Goal: Entertainment & Leisure: Consume media (video, audio)

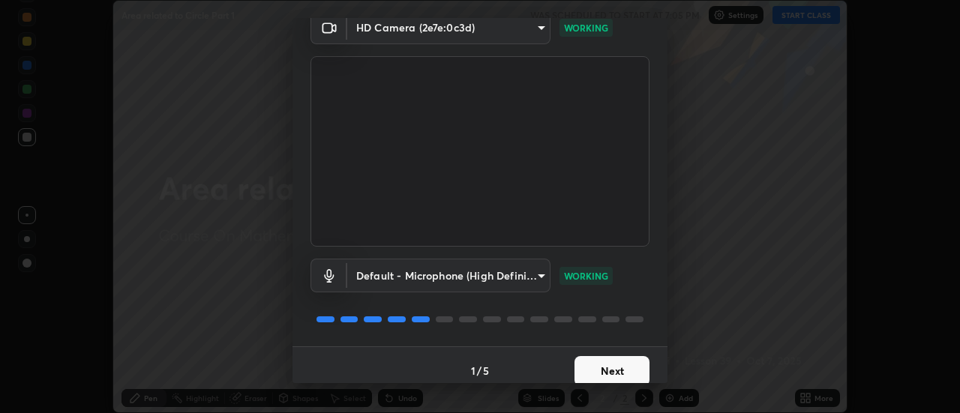
scroll to position [79, 0]
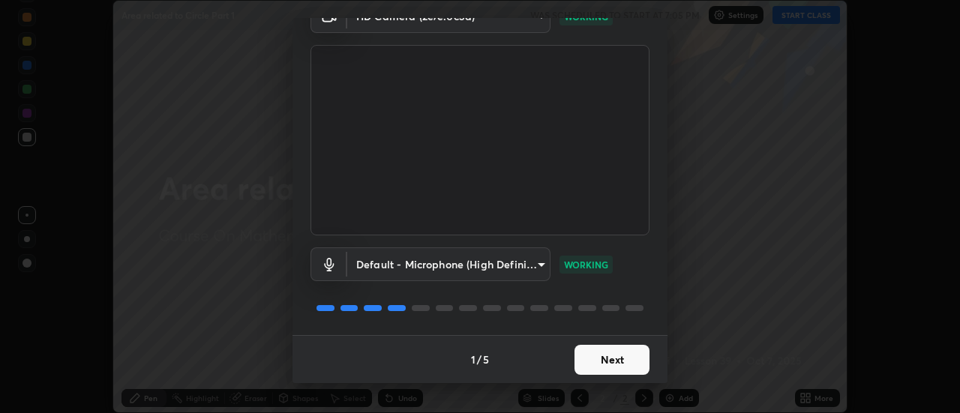
click at [615, 365] on button "Next" at bounding box center [612, 360] width 75 height 30
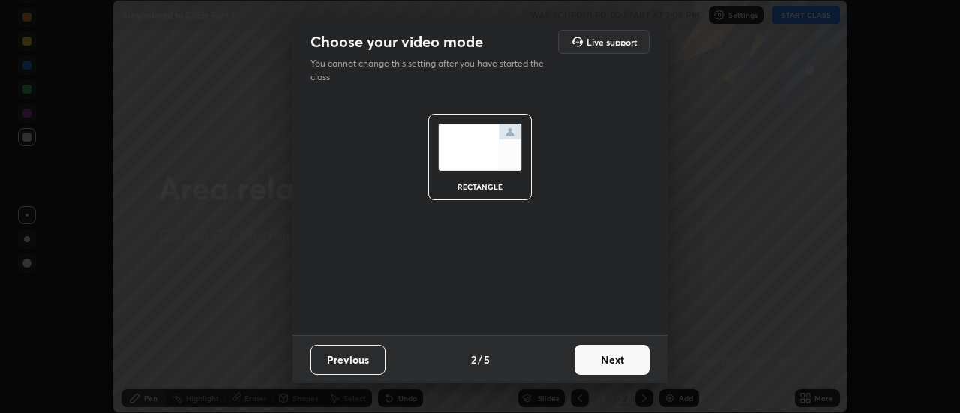
scroll to position [0, 0]
click at [613, 362] on button "Next" at bounding box center [612, 360] width 75 height 30
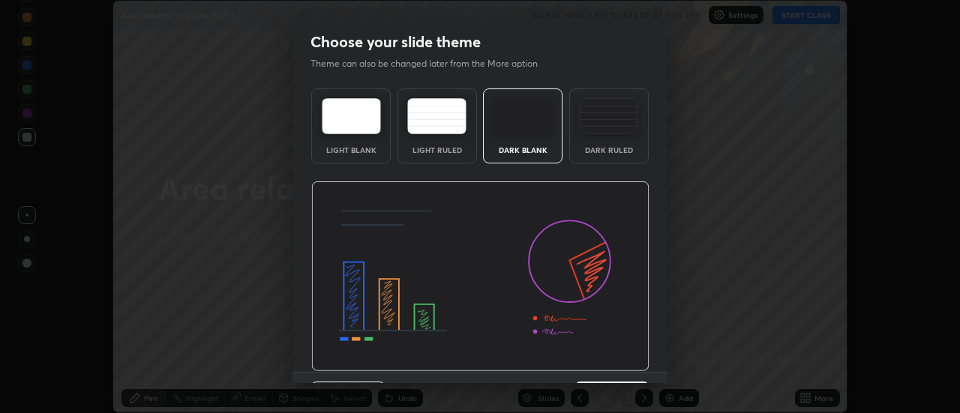
scroll to position [37, 0]
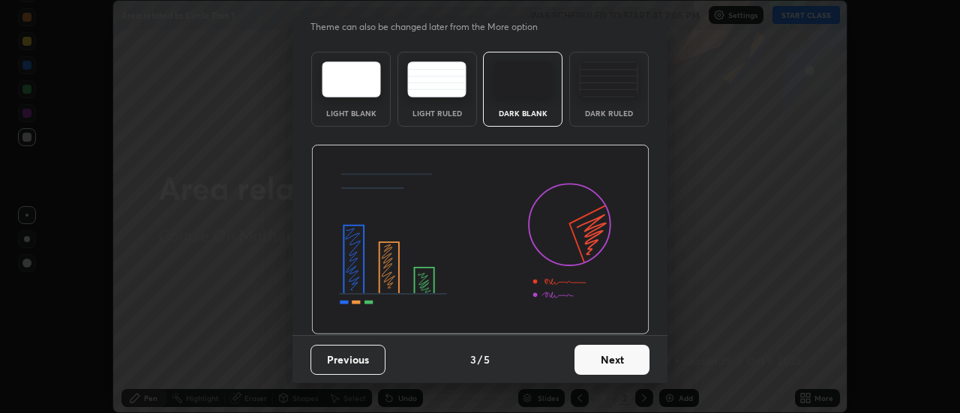
click at [603, 363] on button "Next" at bounding box center [612, 360] width 75 height 30
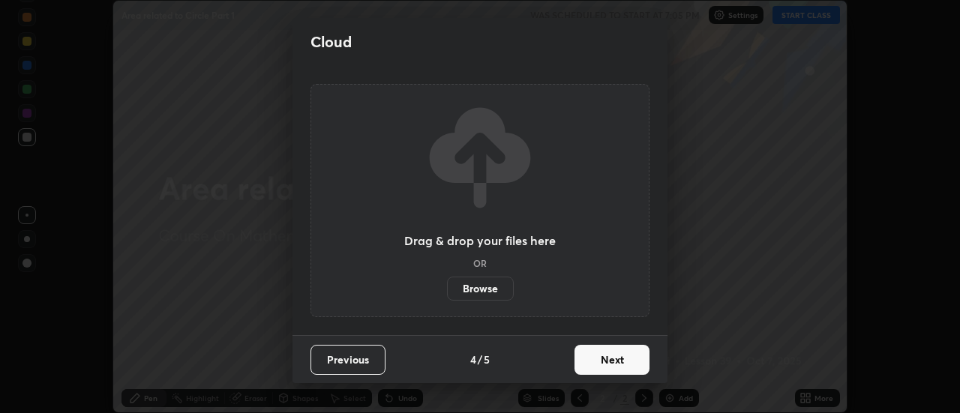
click at [601, 359] on button "Next" at bounding box center [612, 360] width 75 height 30
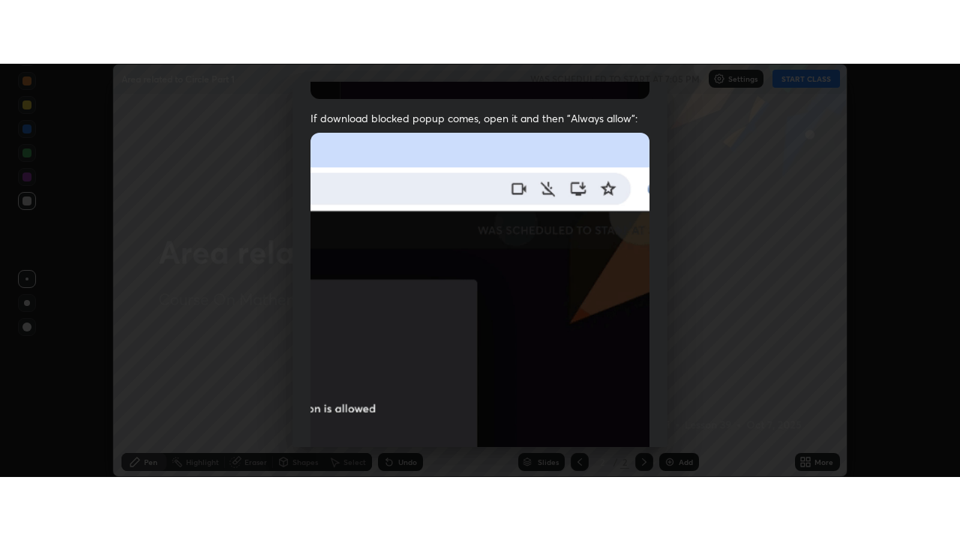
scroll to position [385, 0]
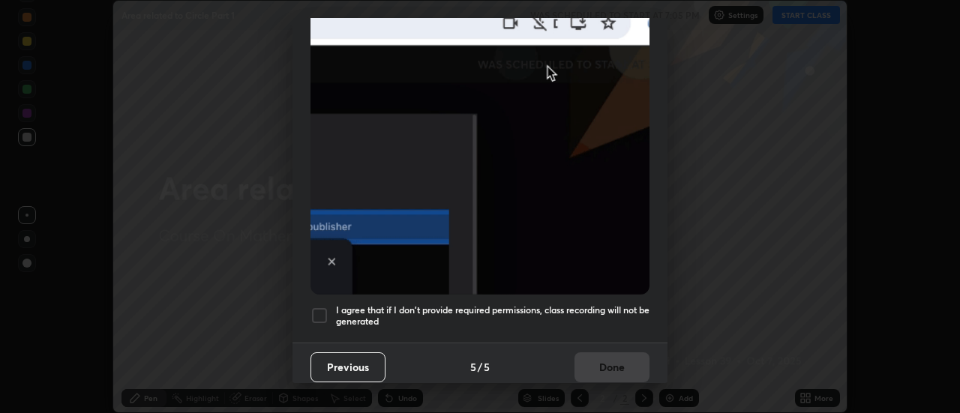
click at [598, 305] on h5 "I agree that if I don't provide required permissions, class recording will not …" at bounding box center [493, 316] width 314 height 23
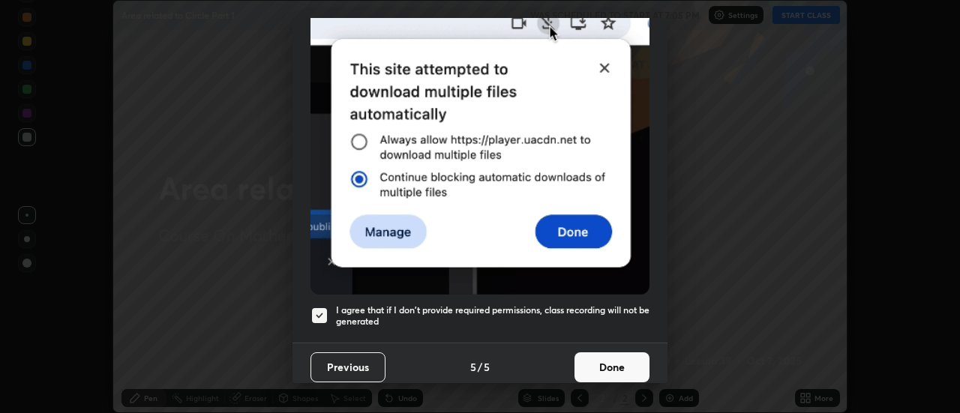
click at [640, 365] on button "Done" at bounding box center [612, 368] width 75 height 30
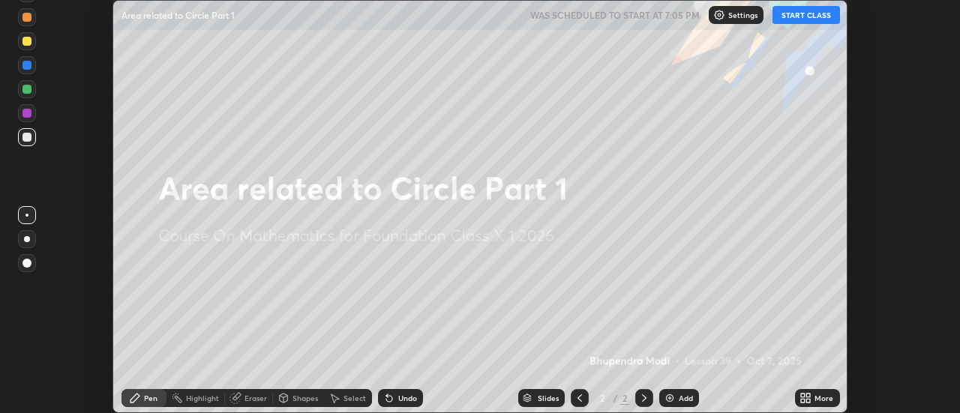
click at [809, 401] on icon at bounding box center [809, 401] width 4 height 4
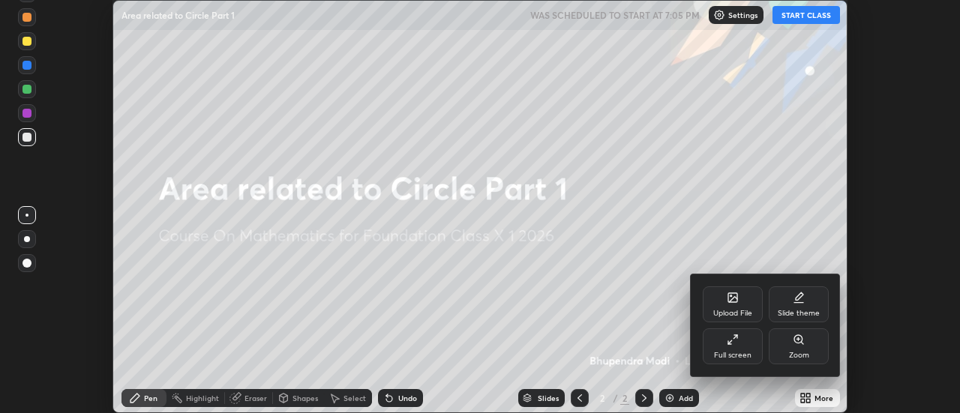
click at [754, 350] on div "Full screen" at bounding box center [733, 347] width 60 height 36
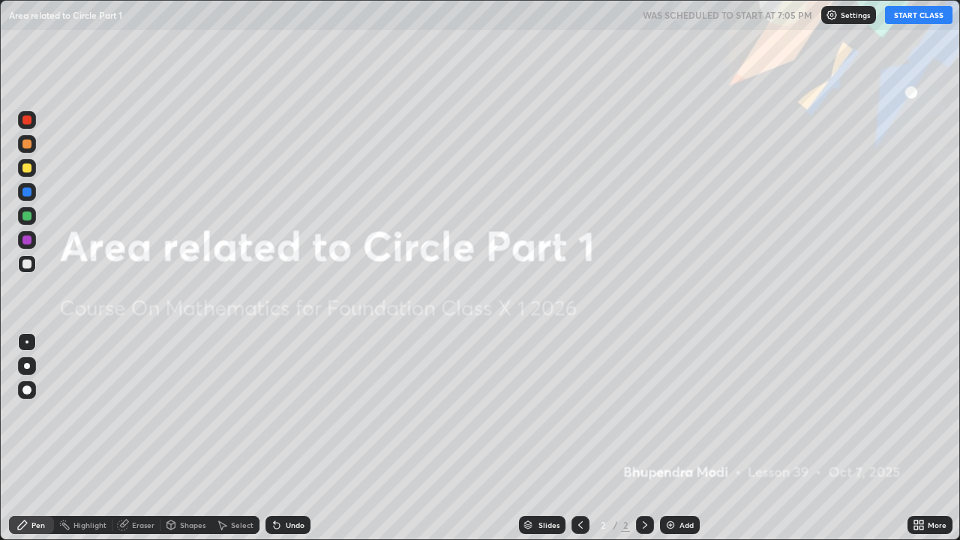
scroll to position [540, 960]
click at [911, 13] on button "START CLASS" at bounding box center [919, 15] width 68 height 18
click at [670, 413] on img at bounding box center [671, 525] width 12 height 12
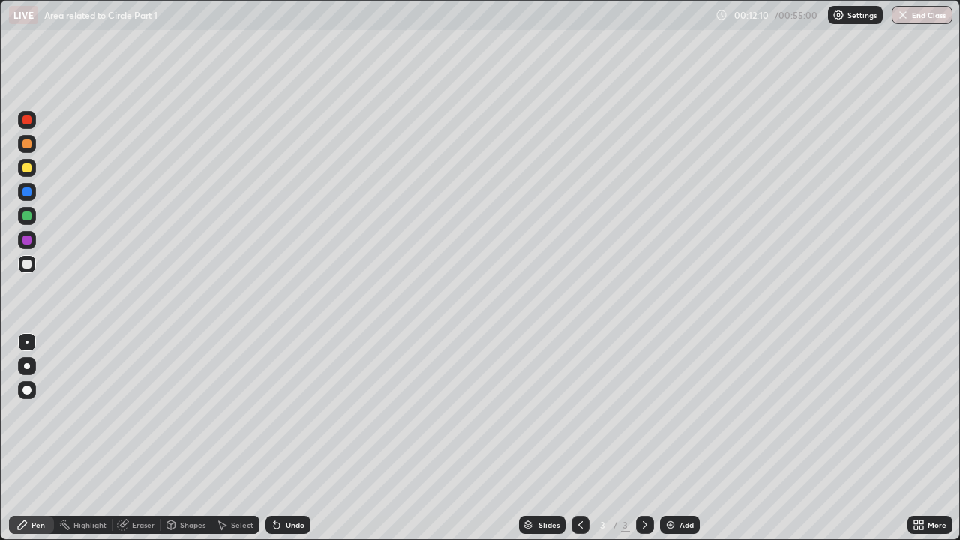
click at [676, 413] on div "Add" at bounding box center [680, 525] width 40 height 18
click at [152, 413] on div "Eraser" at bounding box center [137, 525] width 48 height 18
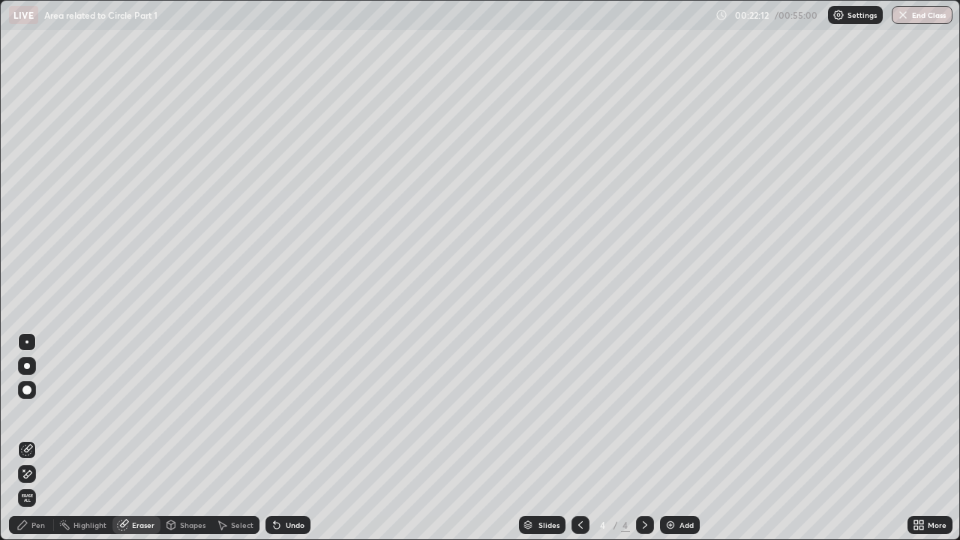
click at [41, 413] on div "Pen" at bounding box center [39, 525] width 14 height 8
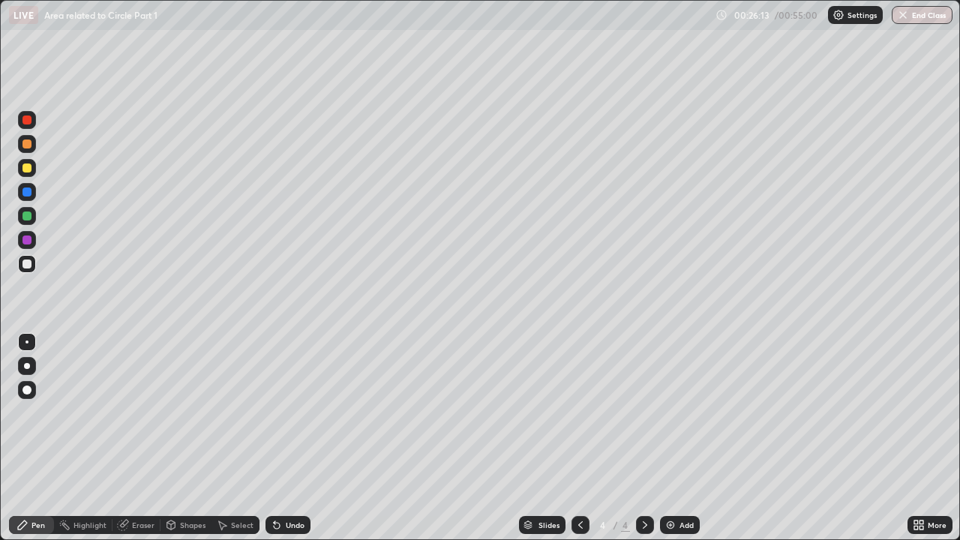
click at [146, 413] on div "Eraser" at bounding box center [143, 525] width 23 height 8
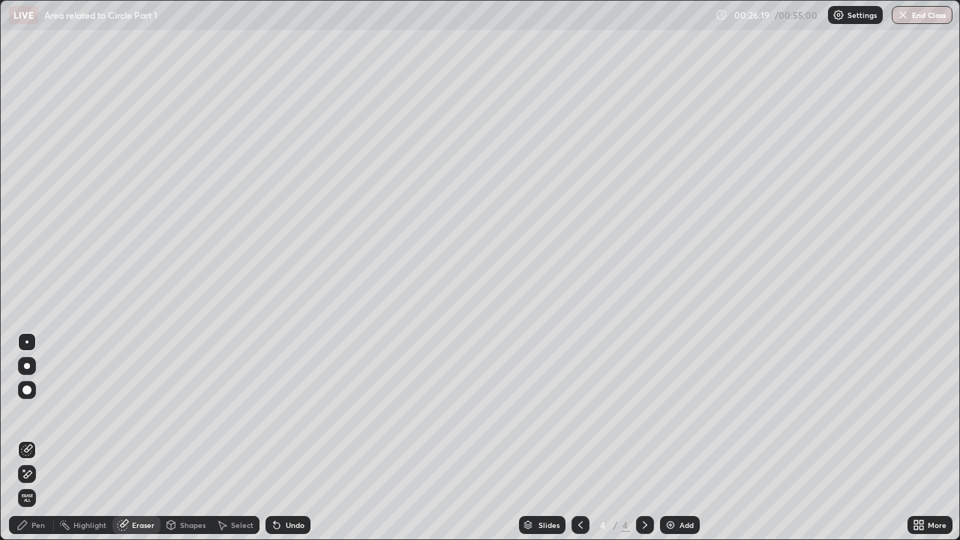
click at [35, 413] on div "Pen" at bounding box center [39, 525] width 14 height 8
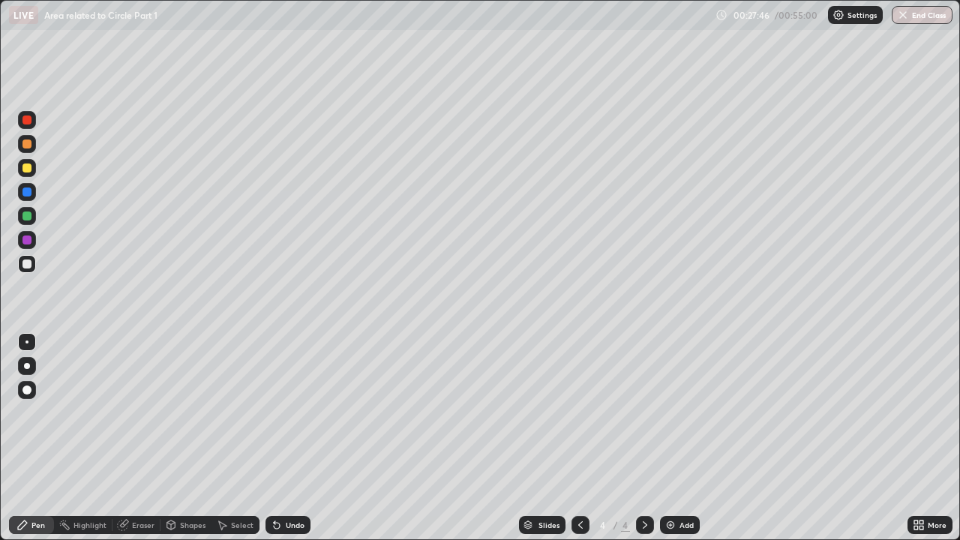
click at [680, 413] on div "Add" at bounding box center [687, 525] width 14 height 8
click at [297, 413] on div "Undo" at bounding box center [295, 525] width 19 height 8
click at [292, 413] on div "Undo" at bounding box center [295, 525] width 19 height 8
click at [293, 413] on div "Undo" at bounding box center [295, 525] width 19 height 8
click at [295, 413] on div "Undo" at bounding box center [288, 525] width 45 height 18
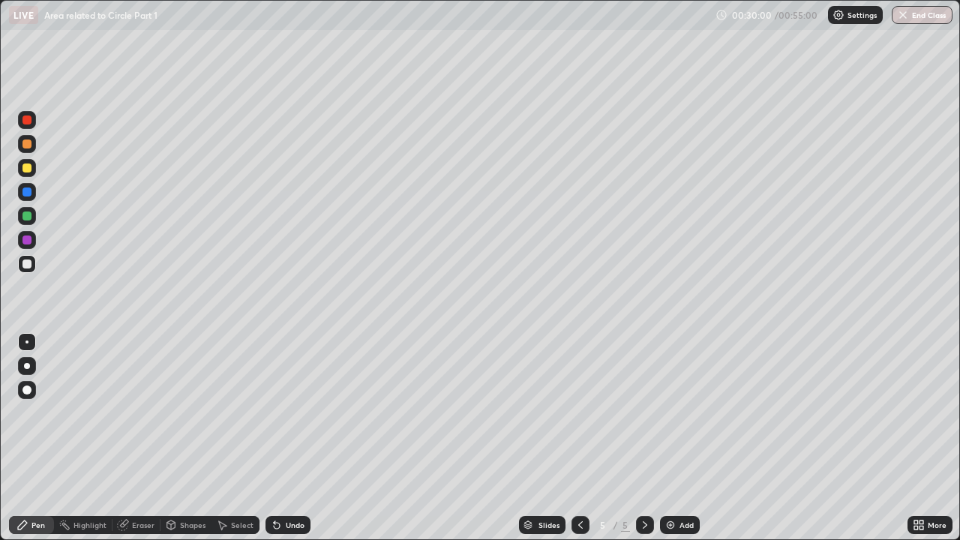
click at [289, 413] on div "Undo" at bounding box center [288, 525] width 45 height 18
click at [292, 413] on div "Undo" at bounding box center [295, 525] width 19 height 8
click at [299, 413] on div "Undo" at bounding box center [295, 525] width 19 height 8
click at [298, 413] on div "Undo" at bounding box center [295, 525] width 19 height 8
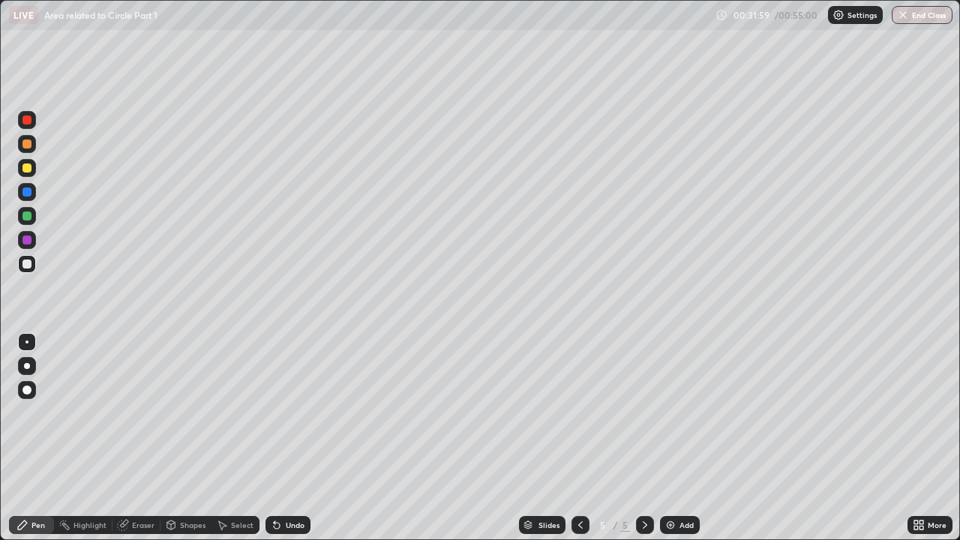
click at [293, 413] on div "Undo" at bounding box center [295, 525] width 19 height 8
click at [135, 413] on div "Eraser" at bounding box center [143, 525] width 23 height 8
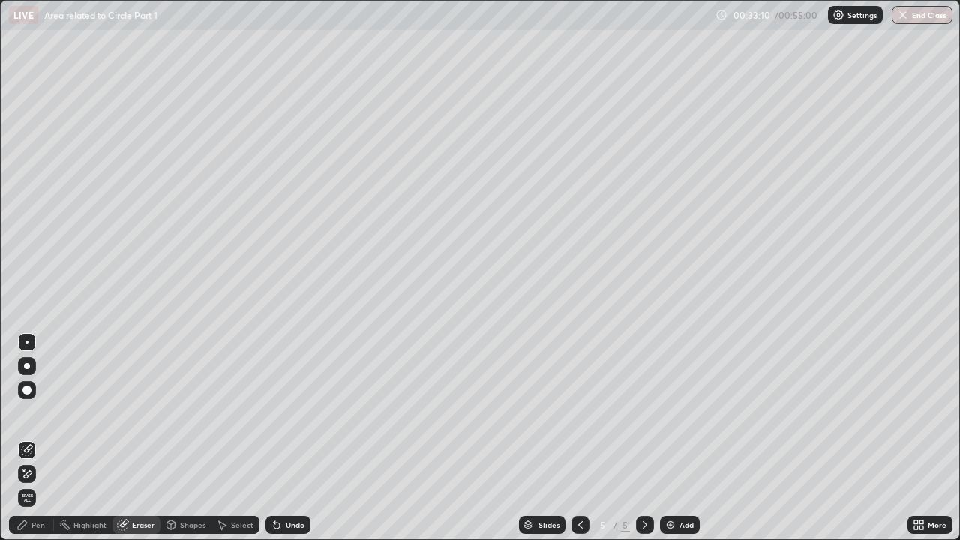
click at [35, 413] on div "Pen" at bounding box center [39, 525] width 14 height 8
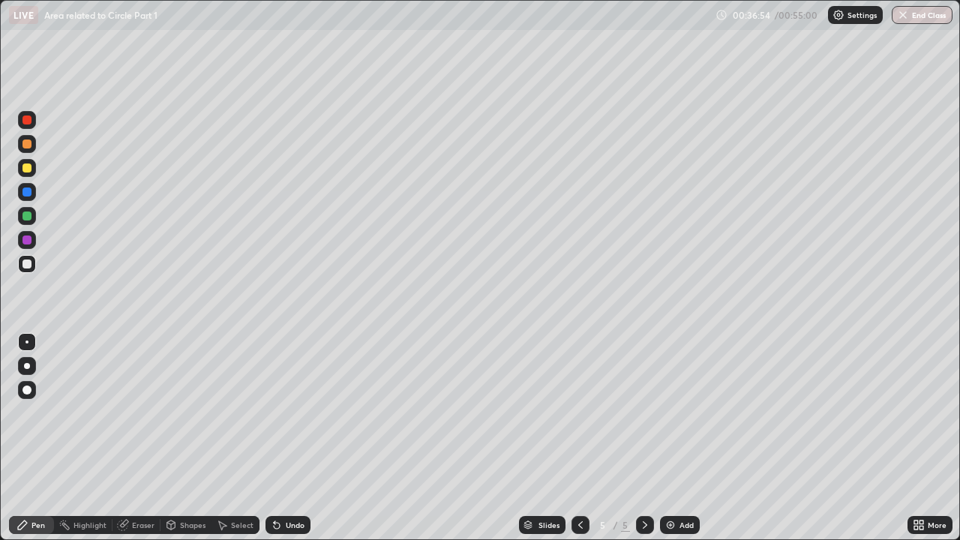
click at [677, 413] on div "Add" at bounding box center [680, 525] width 40 height 18
click at [293, 413] on div "Undo" at bounding box center [295, 525] width 19 height 8
click at [299, 413] on div "Undo" at bounding box center [295, 525] width 19 height 8
click at [302, 413] on div "Undo" at bounding box center [288, 525] width 45 height 18
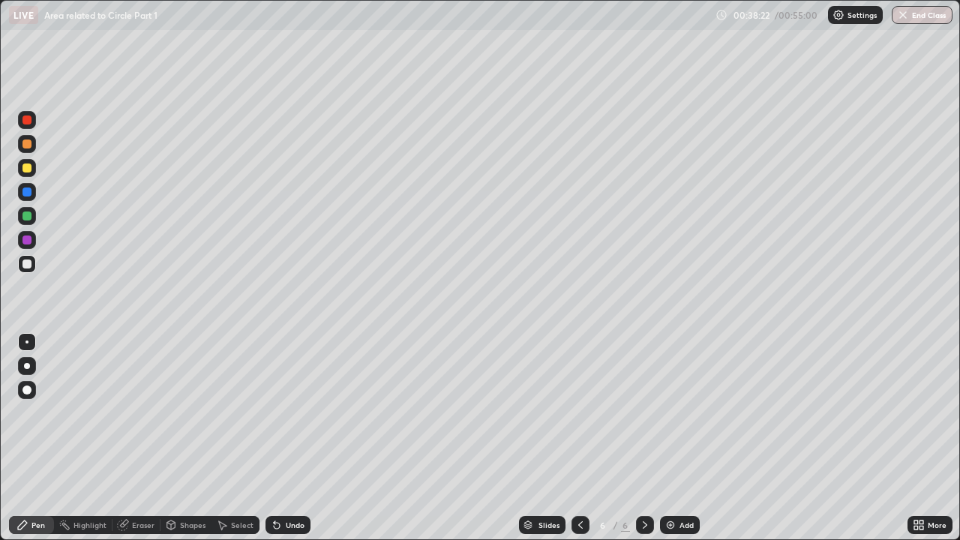
click at [302, 413] on div "Undo" at bounding box center [288, 525] width 45 height 18
click at [293, 413] on div "Undo" at bounding box center [288, 525] width 45 height 18
click at [305, 413] on div "Undo" at bounding box center [288, 525] width 45 height 18
click at [298, 413] on div "Undo" at bounding box center [295, 525] width 19 height 8
click at [296, 413] on div "Undo" at bounding box center [295, 525] width 19 height 8
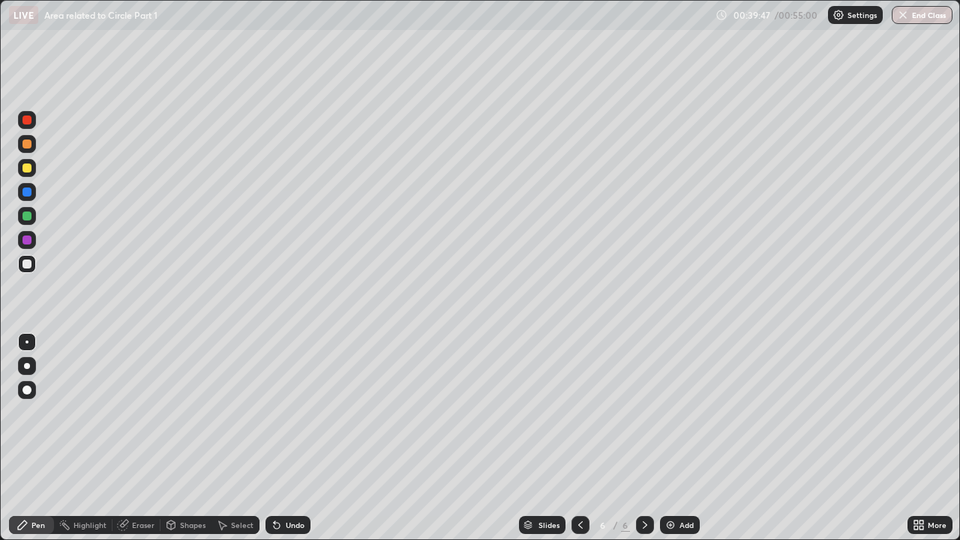
click at [298, 413] on div "Undo" at bounding box center [295, 525] width 19 height 8
click at [291, 413] on div "Undo" at bounding box center [295, 525] width 19 height 8
click at [290, 413] on div "Undo" at bounding box center [288, 525] width 45 height 18
click at [287, 413] on div "Undo" at bounding box center [288, 525] width 45 height 18
click at [286, 413] on div "Undo" at bounding box center [295, 525] width 19 height 8
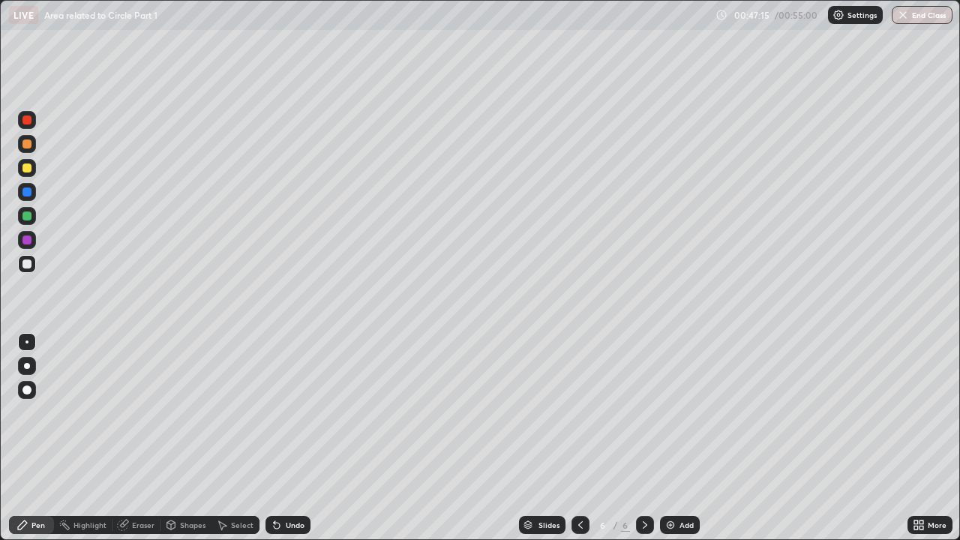
click at [689, 413] on div "Add" at bounding box center [680, 525] width 40 height 18
click at [287, 413] on div "Undo" at bounding box center [295, 525] width 19 height 8
click at [677, 413] on div "Add" at bounding box center [680, 525] width 40 height 18
click at [28, 241] on div at bounding box center [27, 240] width 9 height 9
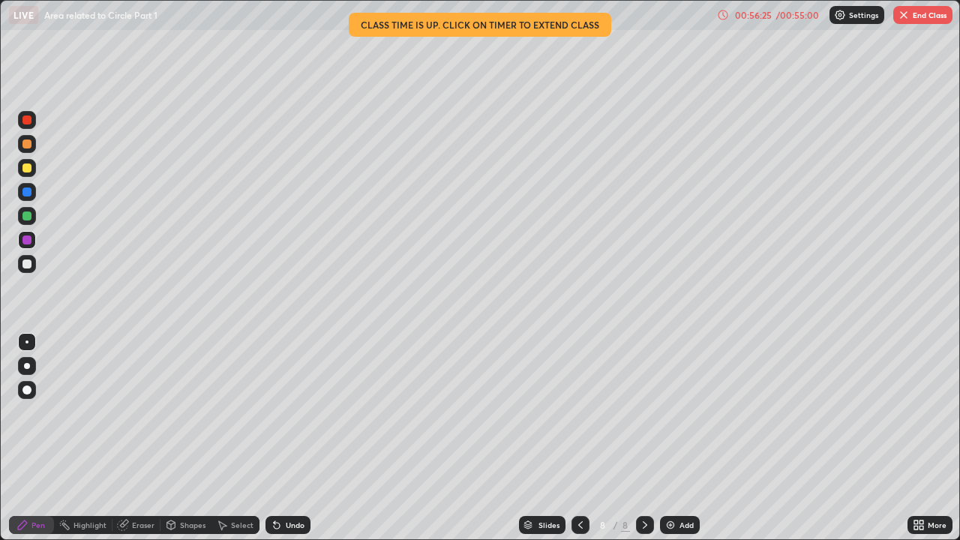
click at [293, 413] on div "Undo" at bounding box center [288, 525] width 45 height 18
click at [286, 413] on div "Undo" at bounding box center [288, 525] width 45 height 18
click at [282, 413] on div "Undo" at bounding box center [288, 525] width 45 height 18
click at [281, 413] on div "Undo" at bounding box center [288, 525] width 45 height 18
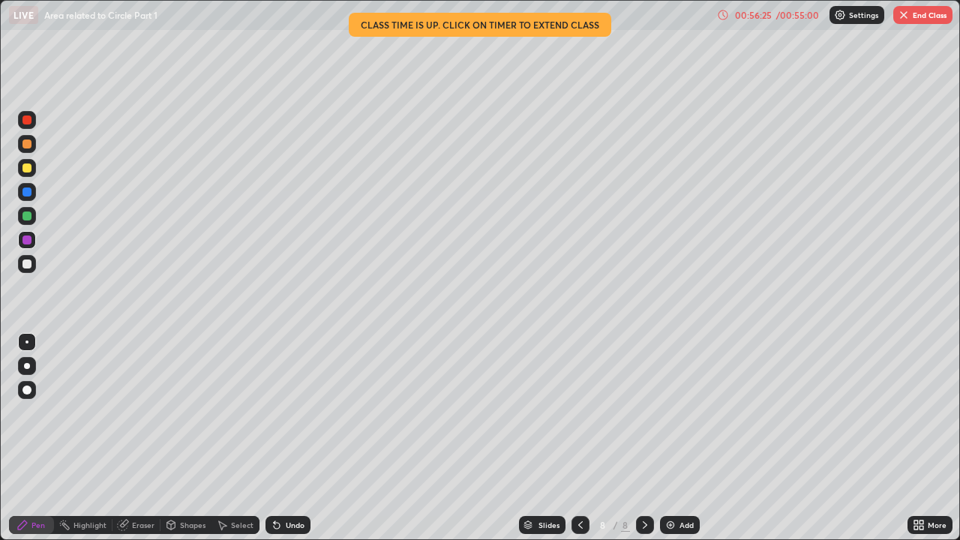
click at [281, 413] on div "Undo" at bounding box center [288, 525] width 45 height 18
click at [279, 413] on div "Undo" at bounding box center [288, 525] width 45 height 18
click at [281, 413] on div "Undo" at bounding box center [288, 525] width 45 height 18
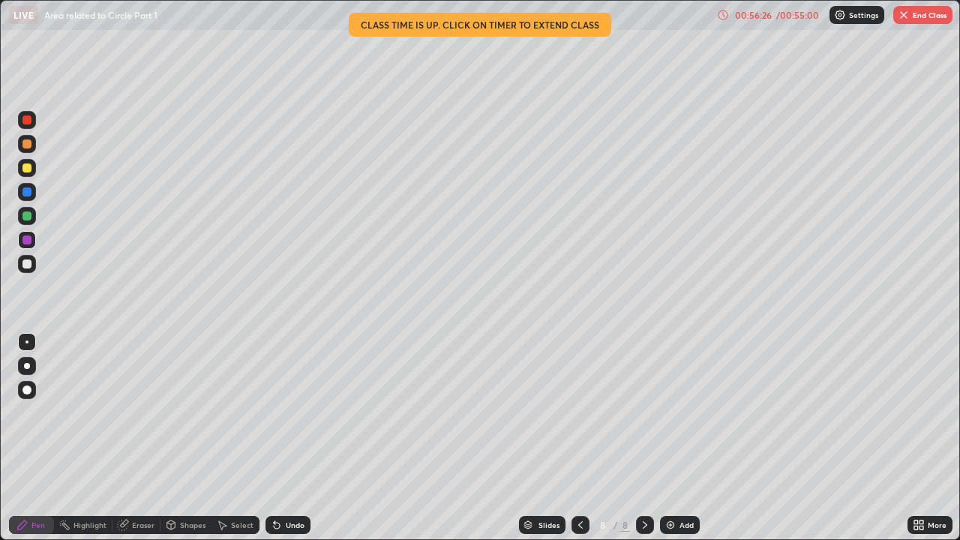
click at [284, 413] on div "Undo" at bounding box center [288, 525] width 45 height 18
click at [286, 413] on div "Undo" at bounding box center [288, 525] width 45 height 18
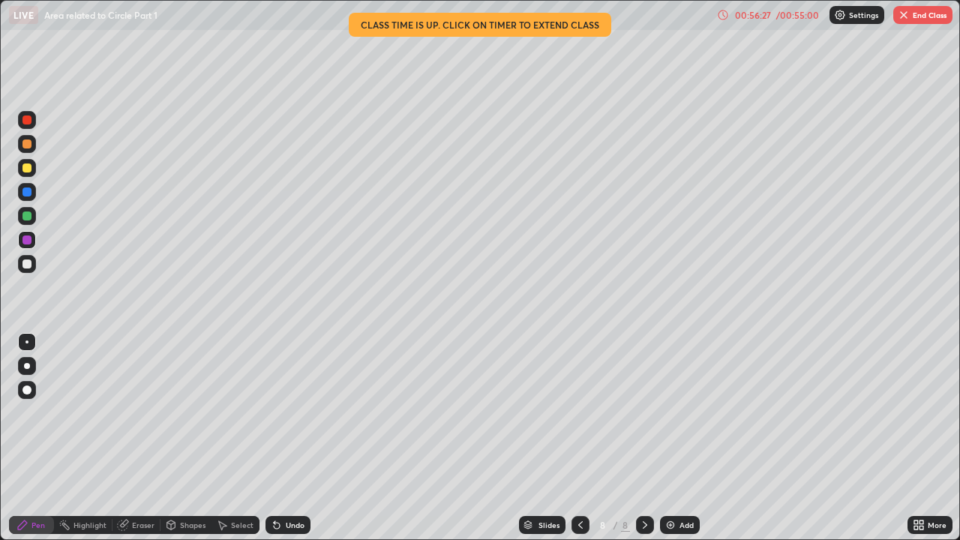
click at [286, 413] on div "Undo" at bounding box center [288, 525] width 45 height 18
click at [287, 413] on div "Undo" at bounding box center [288, 525] width 45 height 18
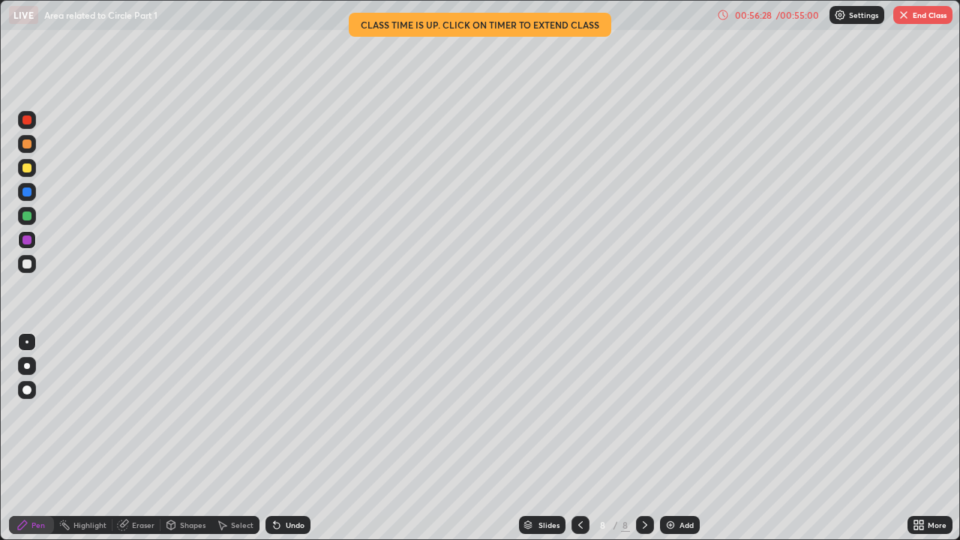
click at [290, 413] on div "Undo" at bounding box center [288, 525] width 45 height 18
click at [28, 265] on div at bounding box center [27, 264] width 9 height 9
click at [24, 240] on div at bounding box center [27, 240] width 9 height 9
click at [24, 218] on div at bounding box center [27, 216] width 9 height 9
click at [143, 413] on div "Eraser" at bounding box center [143, 525] width 23 height 8
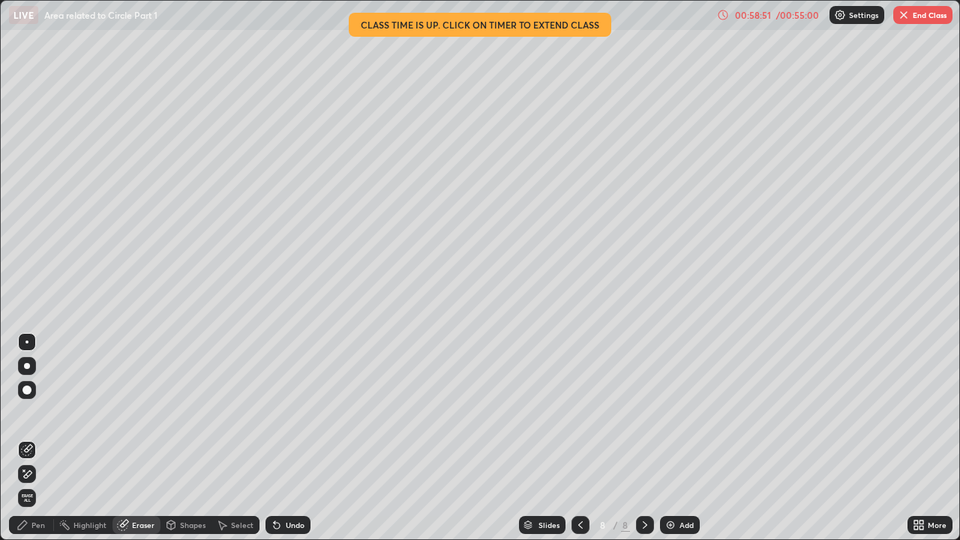
click at [38, 413] on div "Pen" at bounding box center [39, 525] width 14 height 8
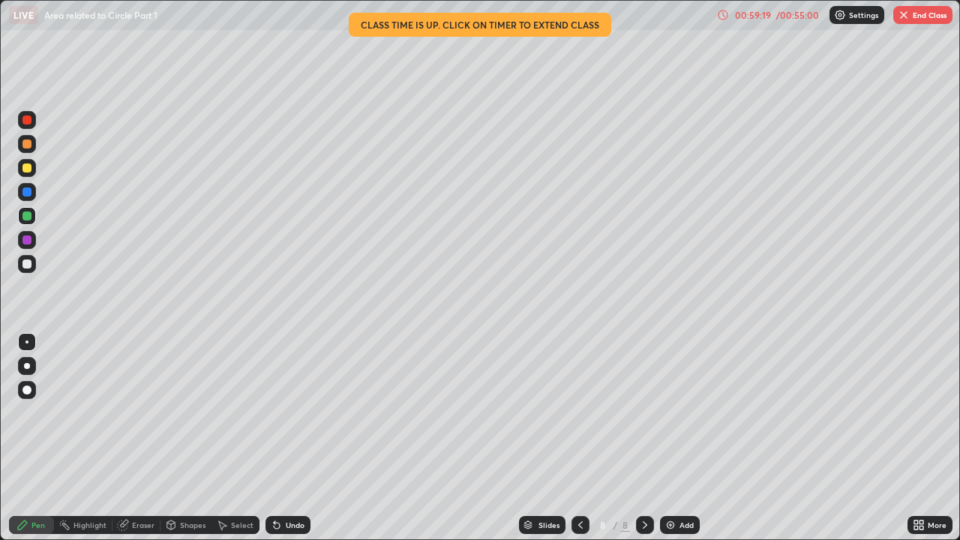
click at [295, 413] on div "Undo" at bounding box center [295, 525] width 19 height 8
click at [296, 413] on div "Undo" at bounding box center [295, 525] width 19 height 8
click at [295, 413] on div "Undo" at bounding box center [288, 525] width 45 height 18
click at [296, 413] on div "Undo" at bounding box center [288, 525] width 45 height 18
click at [298, 413] on div "Undo" at bounding box center [285, 525] width 51 height 30
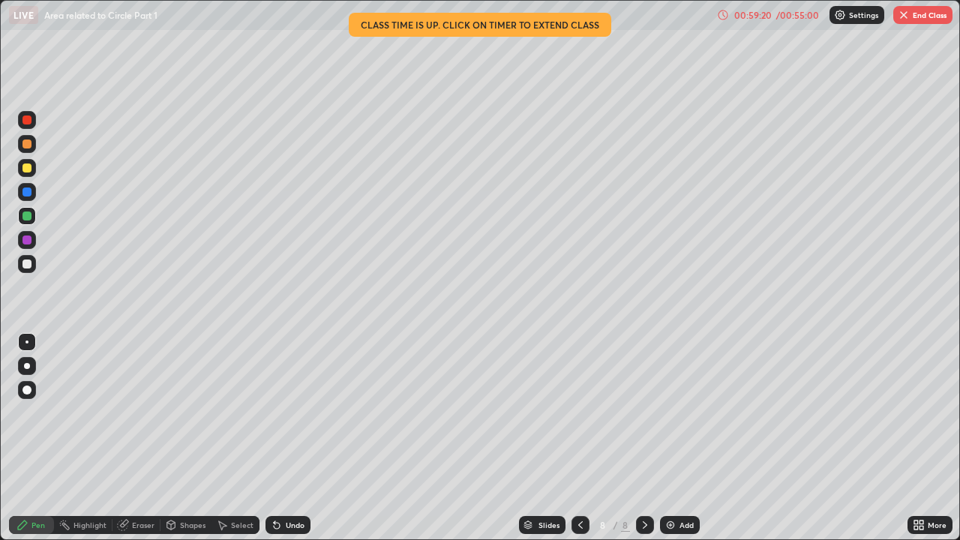
click at [300, 413] on div "Undo" at bounding box center [285, 525] width 51 height 30
click at [146, 413] on div "Eraser" at bounding box center [143, 525] width 23 height 8
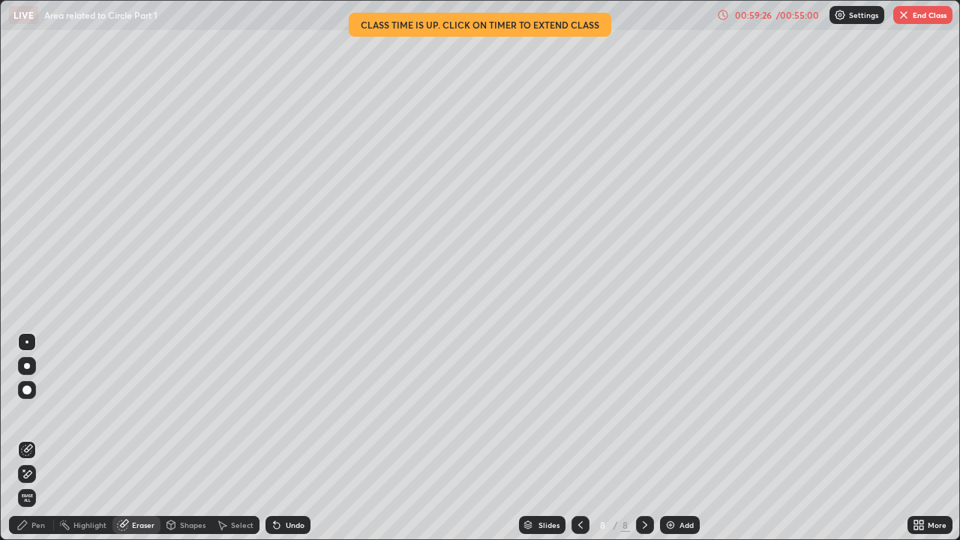
click at [39, 413] on div "Pen" at bounding box center [39, 525] width 14 height 8
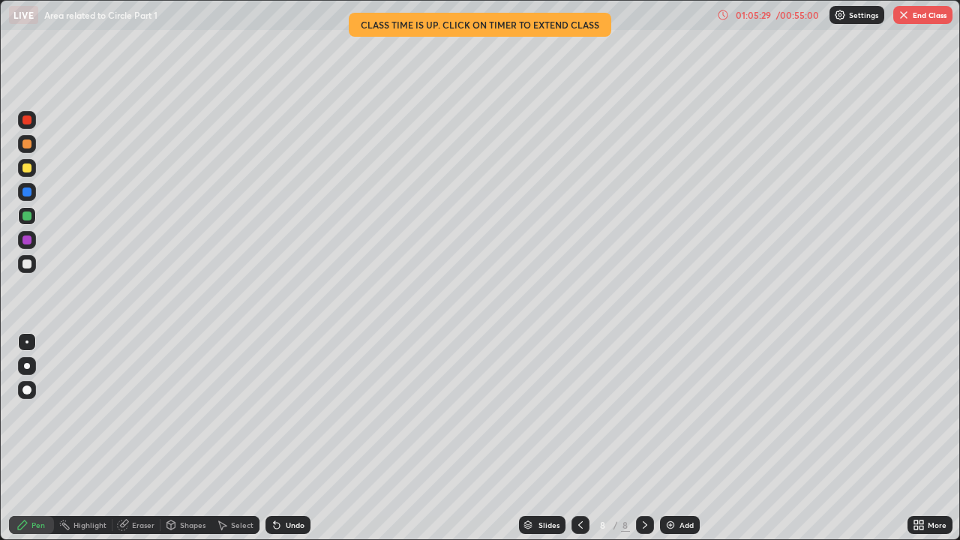
click at [907, 19] on img "button" at bounding box center [904, 15] width 12 height 12
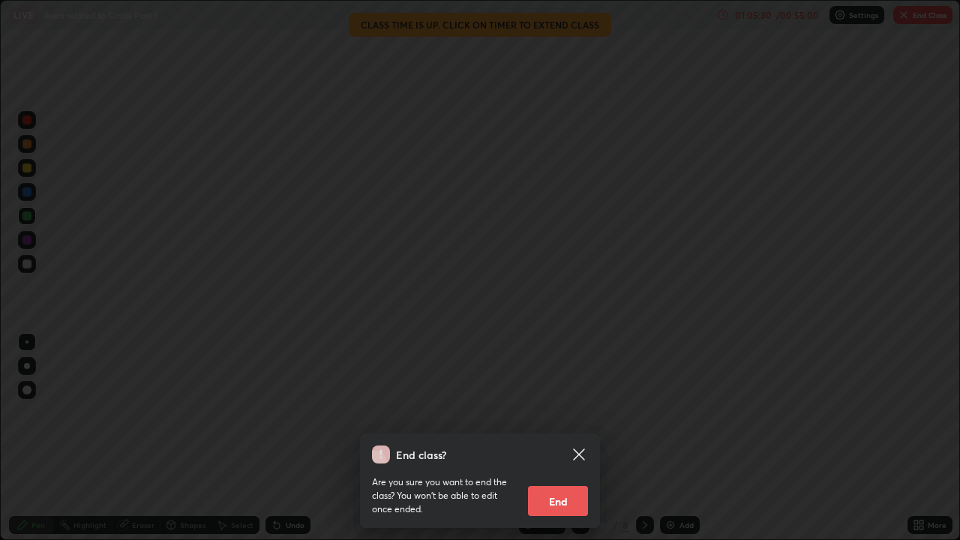
click at [563, 413] on button "End" at bounding box center [558, 501] width 60 height 30
